Goal: Find contact information: Find contact information

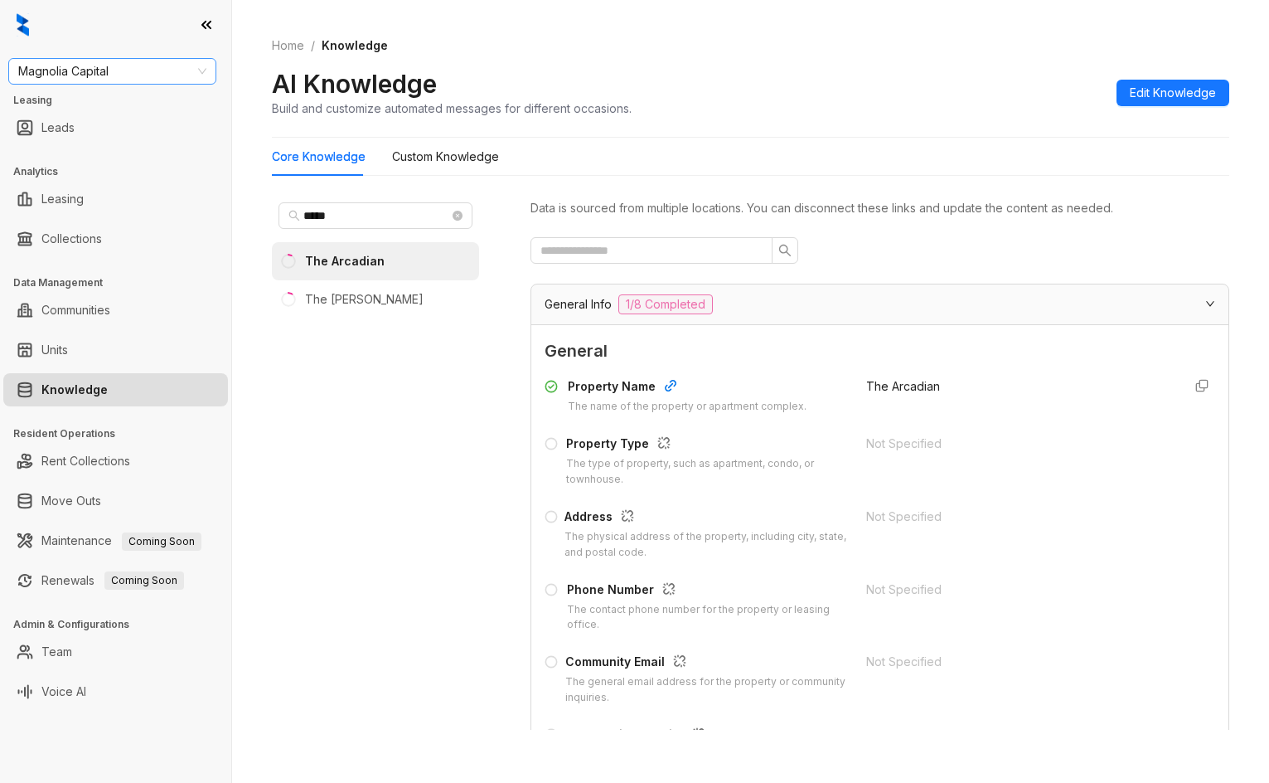
scroll to position [497, 0]
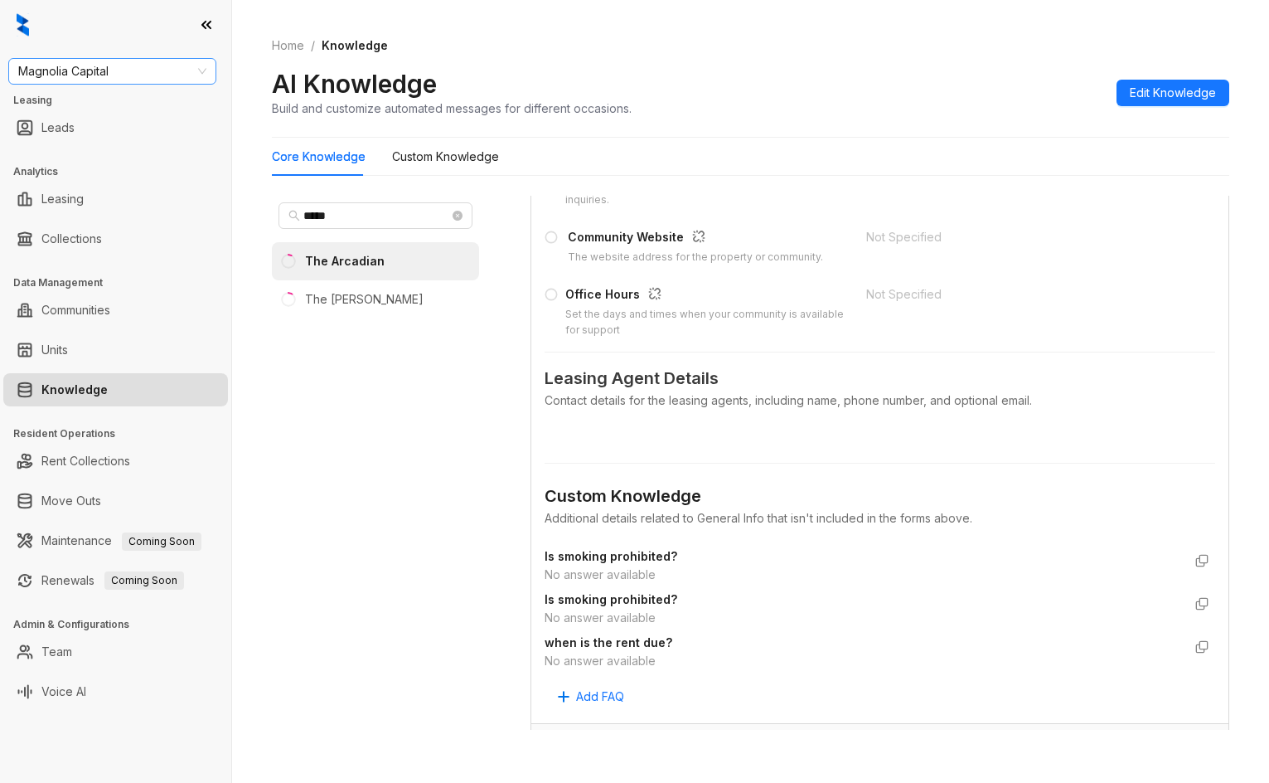
drag, startPoint x: 0, startPoint y: 0, endPoint x: 70, endPoint y: 80, distance: 106.4
click at [70, 80] on span "Magnolia Capital" at bounding box center [112, 71] width 188 height 25
type input "*******"
click at [86, 106] on div "Raintree (Yardi)" at bounding box center [113, 104] width 182 height 18
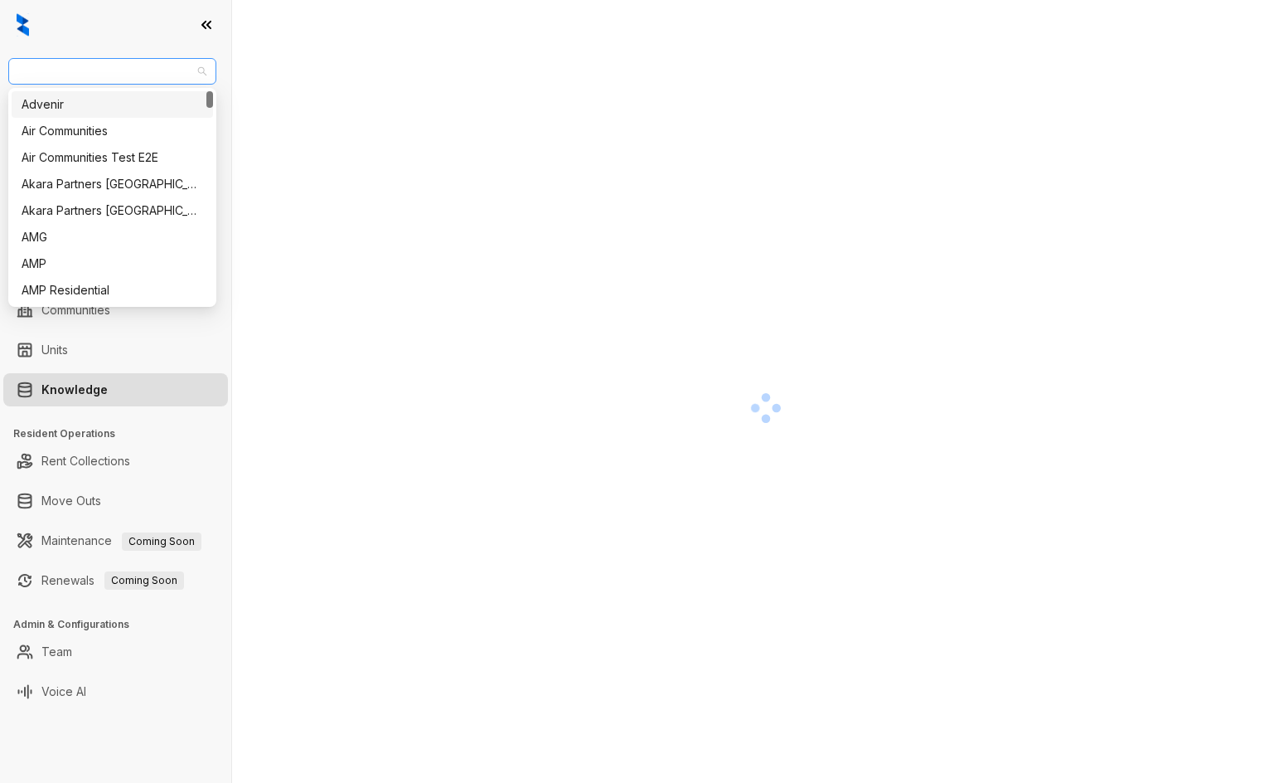
click at [127, 74] on span "Raintree (Yardi)" at bounding box center [112, 71] width 188 height 25
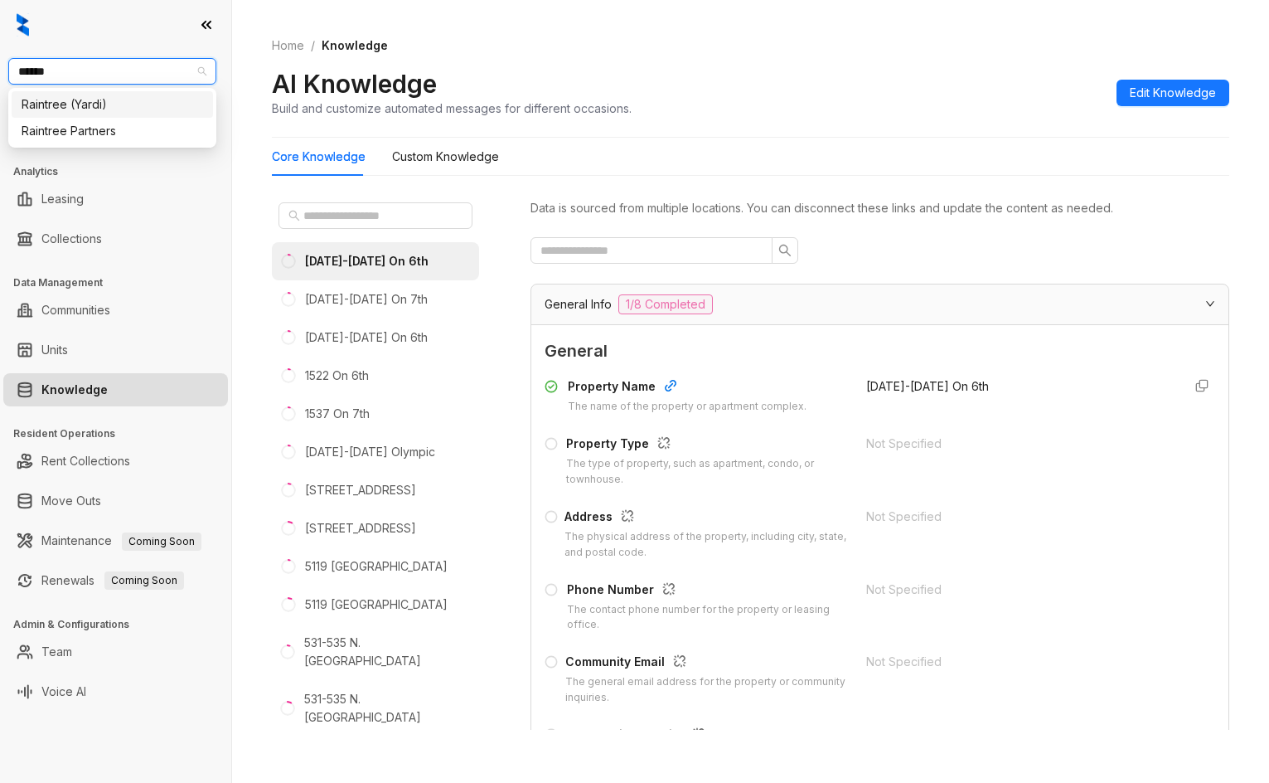
type input "*******"
click at [97, 124] on div "Raintree Partners" at bounding box center [113, 131] width 182 height 18
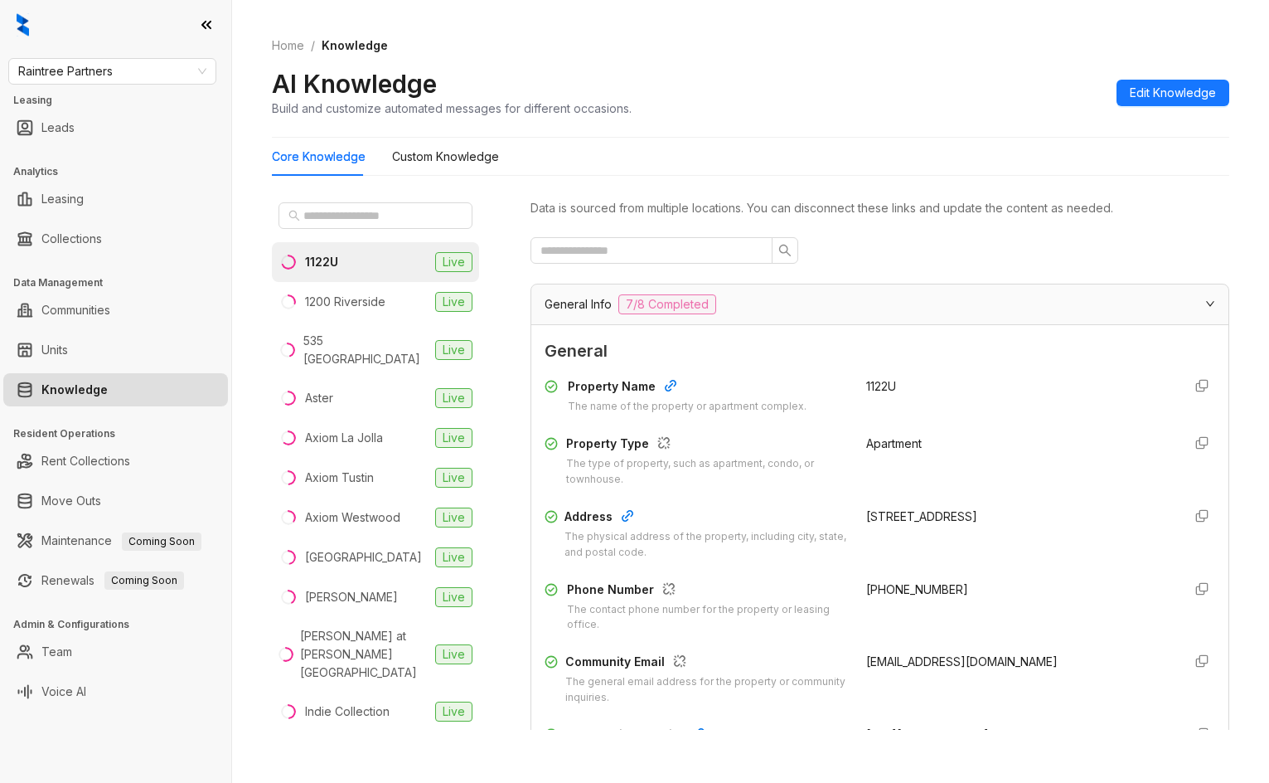
click at [2, 478] on ul "Rent Collections" at bounding box center [115, 461] width 231 height 40
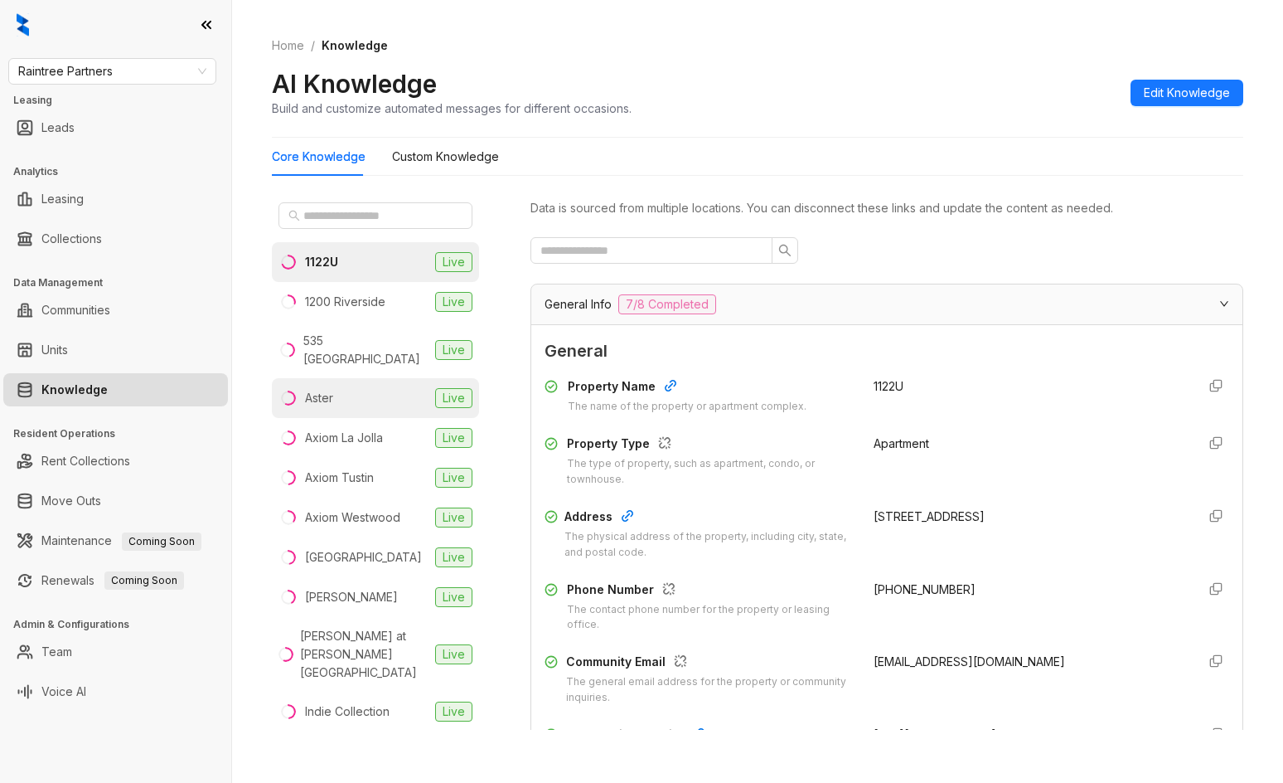
click at [341, 388] on li "Aster Live" at bounding box center [375, 398] width 207 height 40
drag, startPoint x: 859, startPoint y: 584, endPoint x: 944, endPoint y: 576, distance: 85.8
click at [944, 576] on div "Property Name The name of the property or apartment complex. Aster Property Typ…" at bounding box center [887, 570] width 685 height 398
click at [946, 586] on span "[PHONE_NUMBER]" at bounding box center [925, 589] width 102 height 14
drag, startPoint x: 950, startPoint y: 591, endPoint x: 862, endPoint y: 581, distance: 88.4
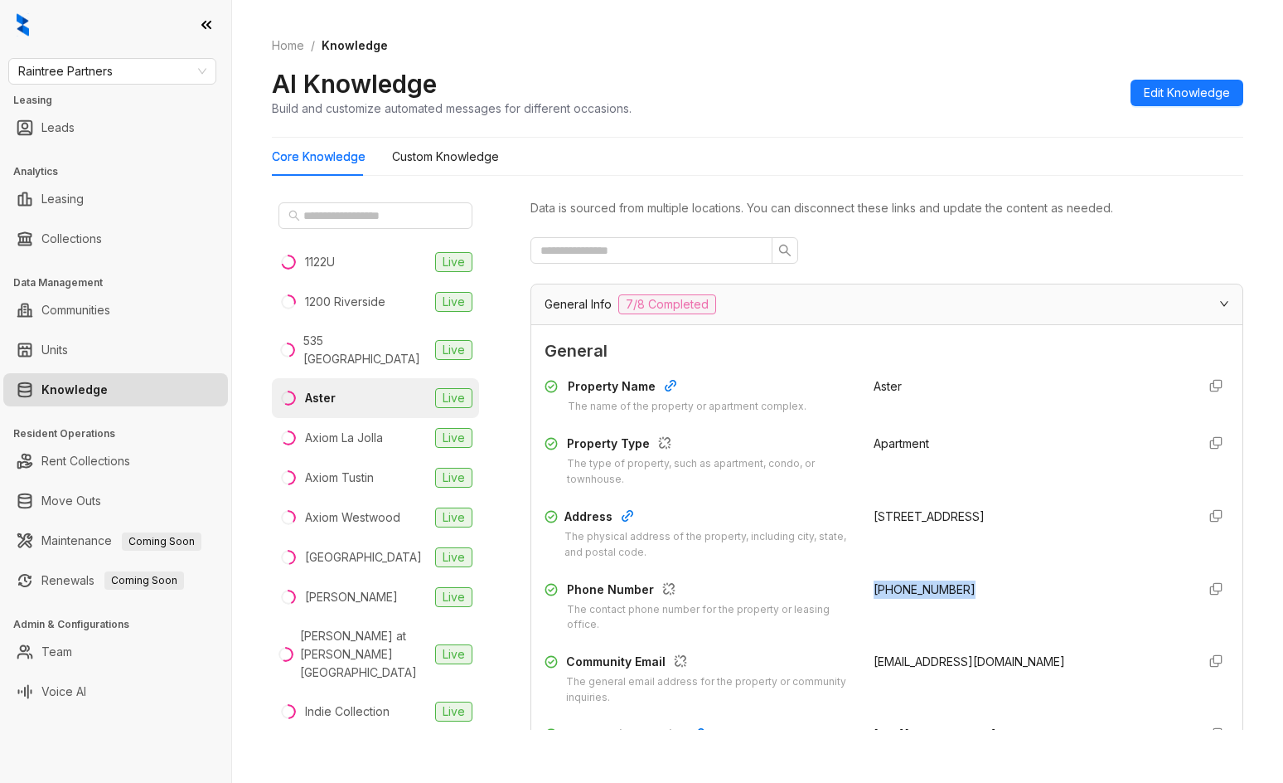
click at [874, 581] on div "[PHONE_NUMBER]" at bounding box center [1028, 606] width 309 height 53
copy span "[PHONE_NUMBER]"
drag, startPoint x: 934, startPoint y: 660, endPoint x: 938, endPoint y: 625, distance: 35.0
click at [976, 660] on div "[EMAIL_ADDRESS][DOMAIN_NAME]" at bounding box center [1028, 678] width 309 height 53
copy span "[EMAIL_ADDRESS][DOMAIN_NAME]"
